Goal: Find specific page/section: Find specific page/section

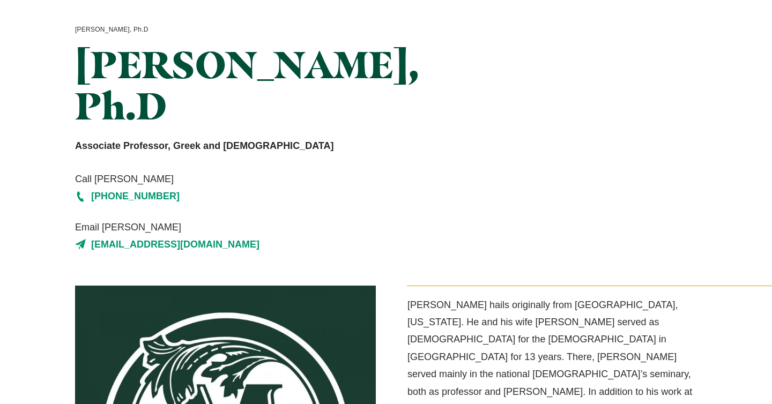
scroll to position [78, 0]
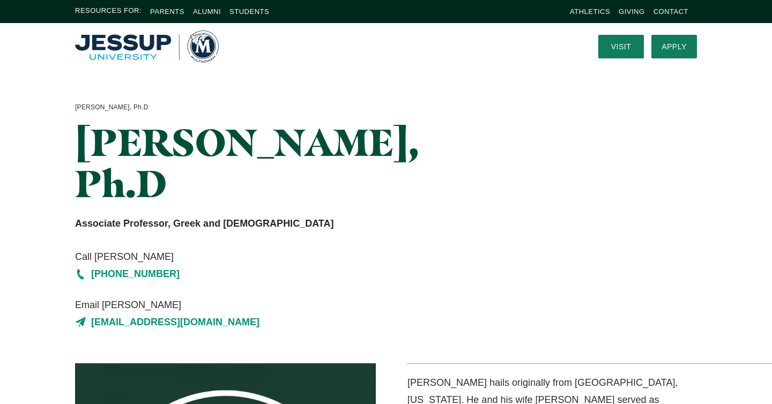
click at [115, 44] on img "Home" at bounding box center [147, 47] width 144 height 32
